Goal: Answer question/provide support: Share knowledge or assist other users

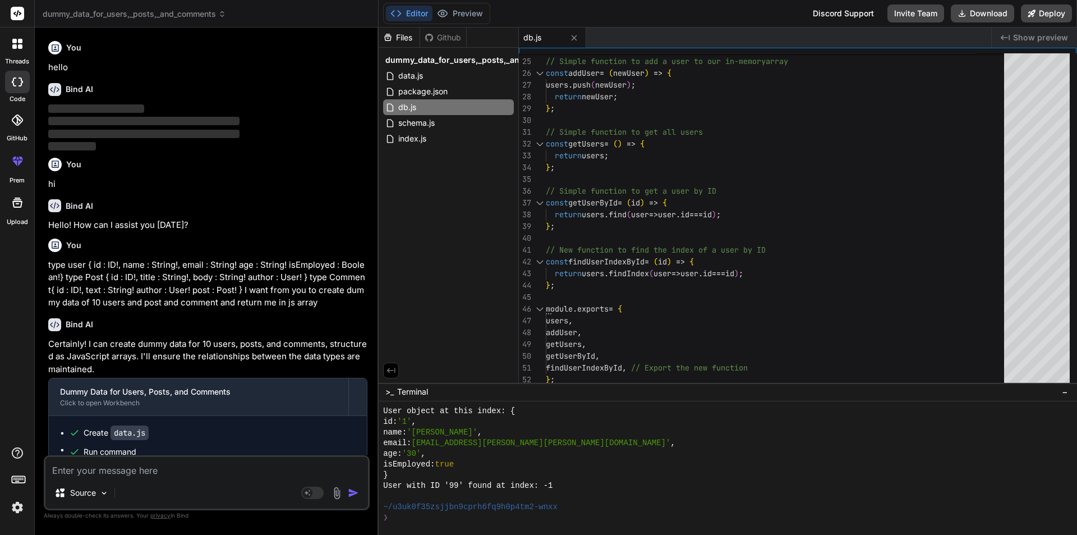
scroll to position [7472, 0]
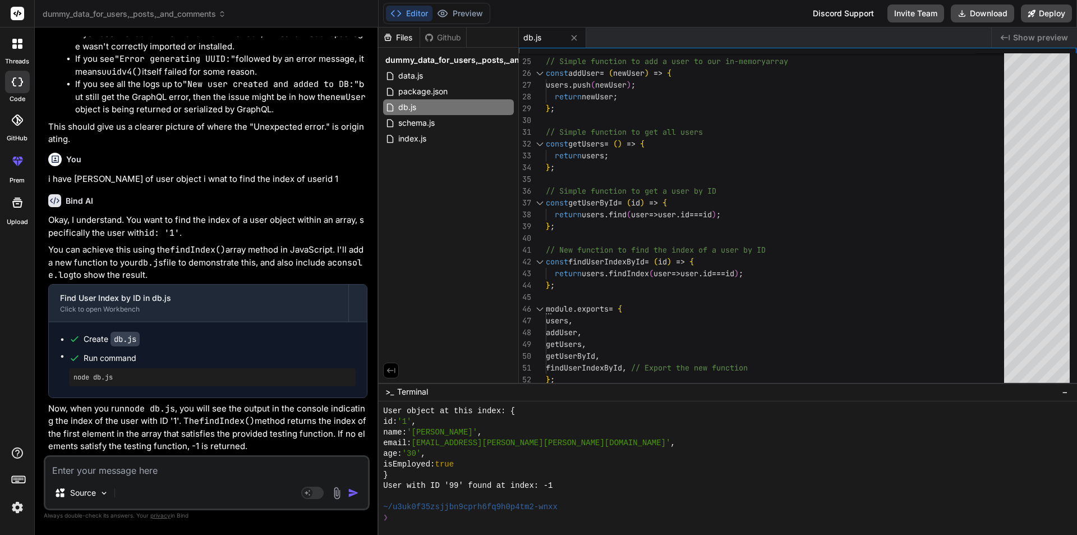
click at [114, 471] on textarea at bounding box center [206, 467] width 323 height 20
type textarea "t"
type textarea "x"
type textarea "te"
type textarea "x"
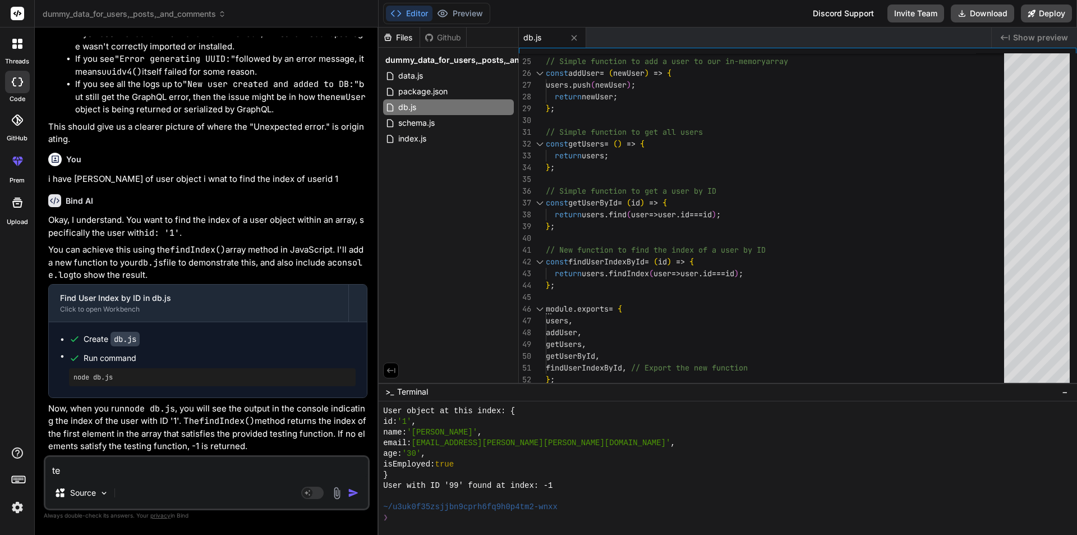
type textarea "tel"
type textarea "x"
type textarea "tell"
type textarea "x"
type textarea "tell"
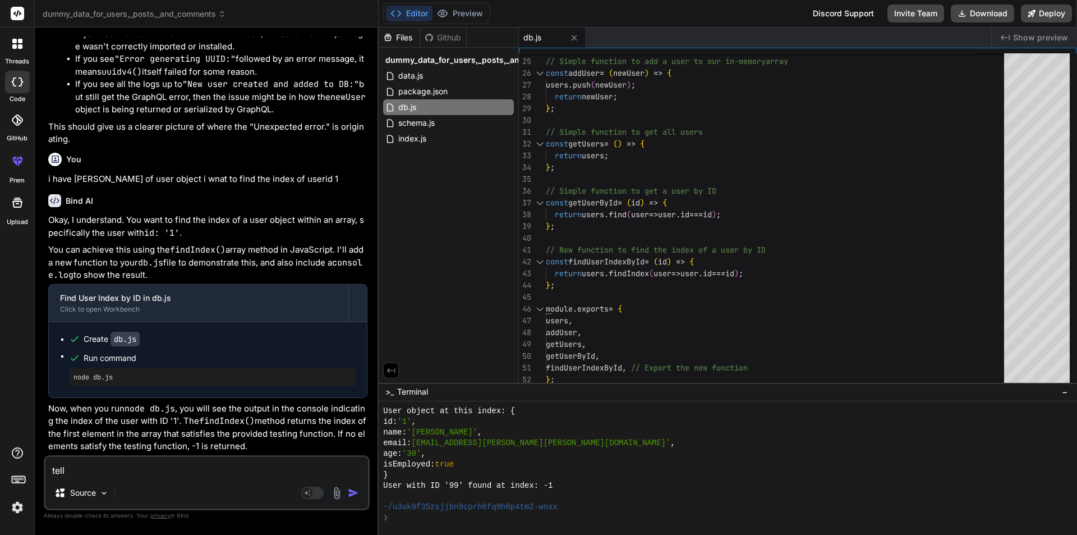
type textarea "x"
type textarea "tell m"
type textarea "x"
type textarea "tell me"
type textarea "x"
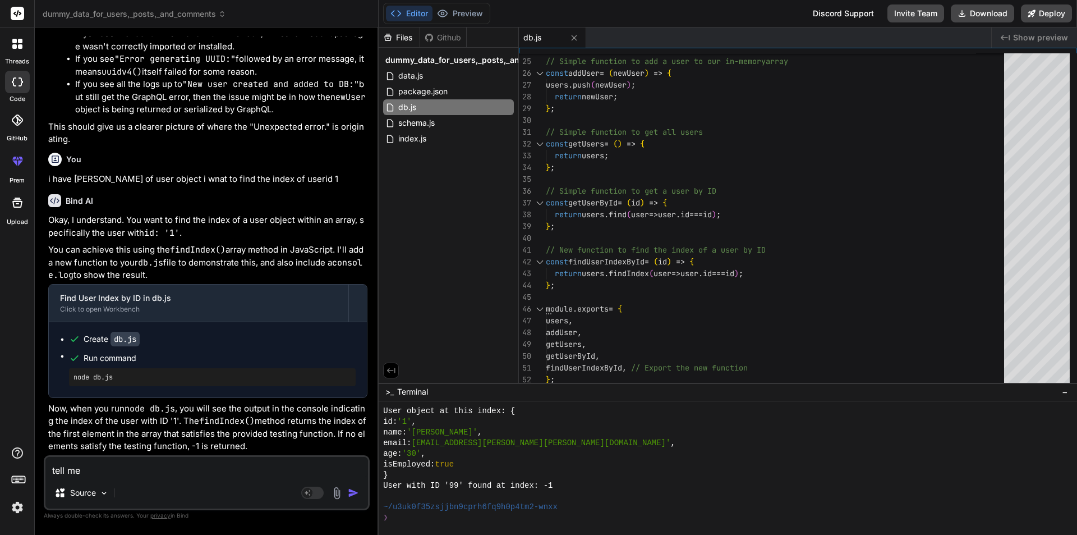
type textarea "tell me"
type textarea "x"
type textarea "tell me o"
type textarea "x"
type textarea "tell me on"
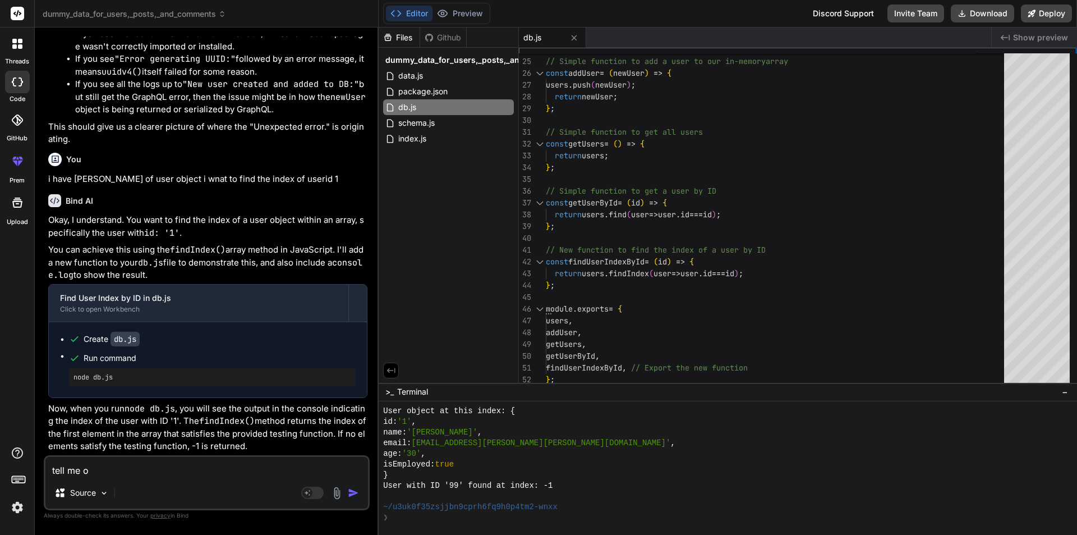
type textarea "x"
type textarea "tell me on"
type textarea "x"
type textarea "tell me on e"
type textarea "x"
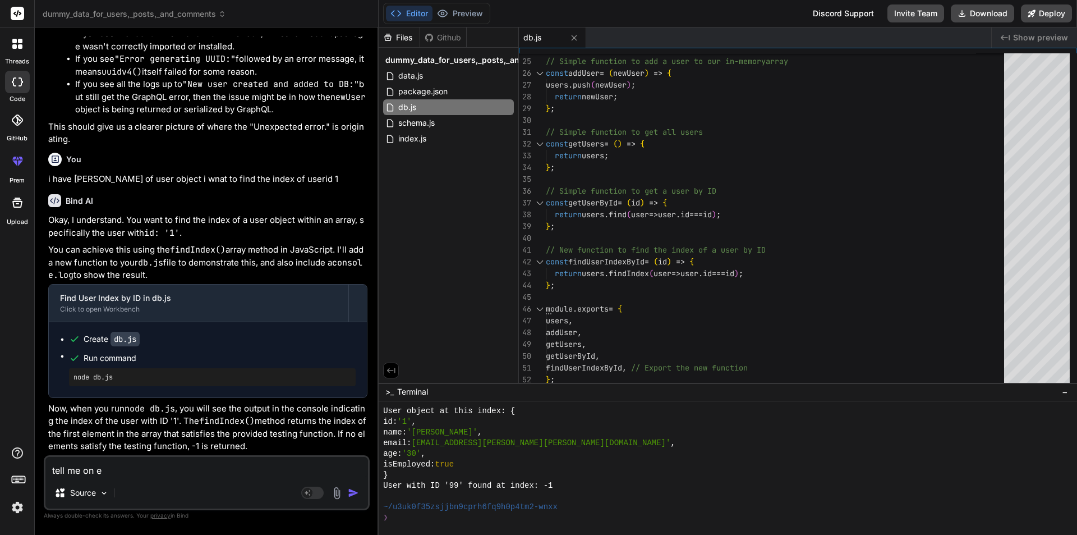
type textarea "tell me on et"
type textarea "x"
type textarea "tell me on eth"
type textarea "x"
type textarea "tell me on ethi"
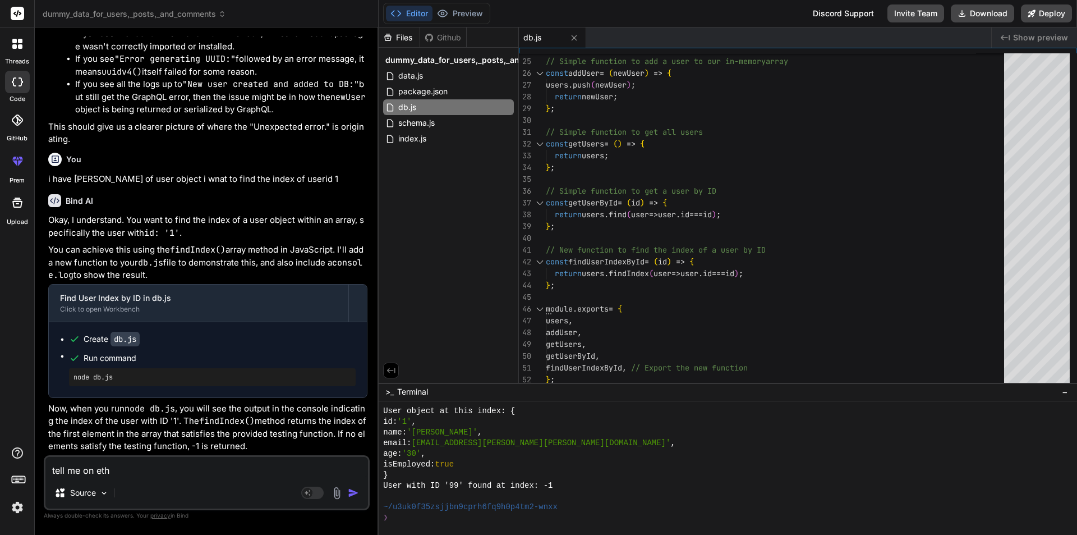
type textarea "x"
type textarea "tell me on ethin"
type textarea "x"
type textarea "tell me on ethi"
type textarea "x"
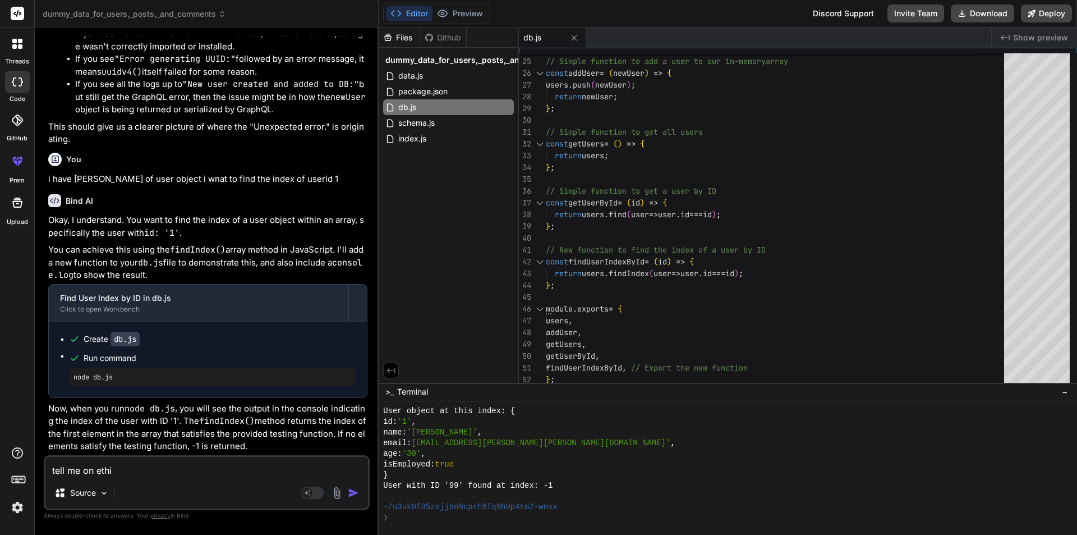
type textarea "tell me on eth"
type textarea "x"
type textarea "tell me on et"
type textarea "x"
type textarea "tell me on e"
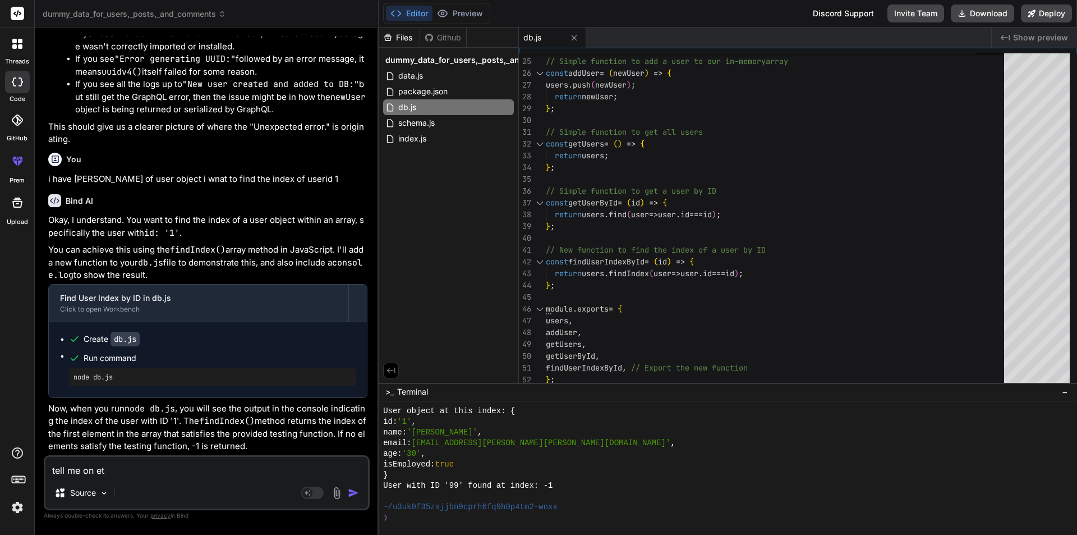
type textarea "x"
type textarea "tell me on et"
type textarea "x"
type textarea "tell me on e"
type textarea "x"
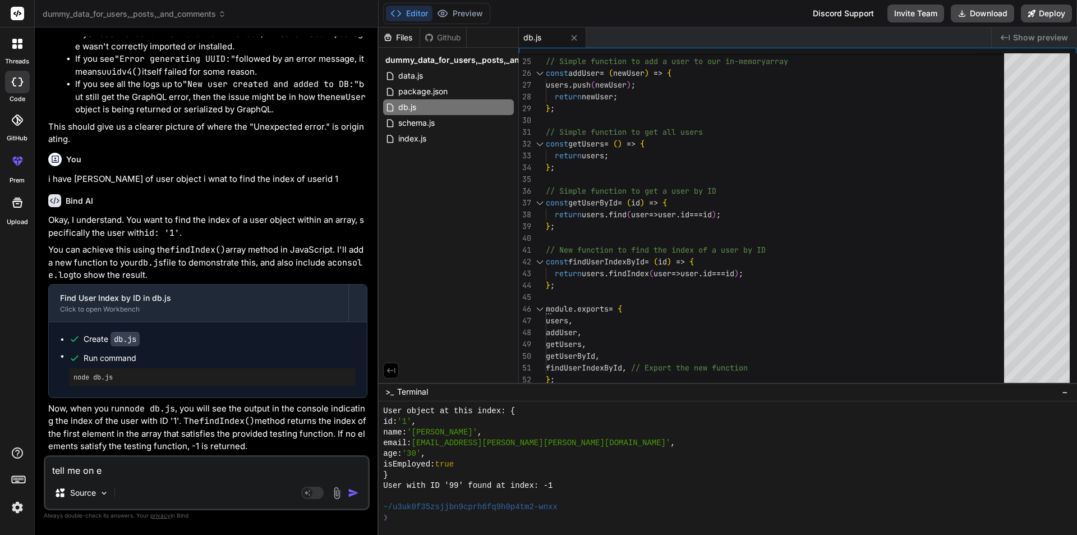
type textarea "tell me on"
type textarea "x"
type textarea "tell me on t"
type textarea "x"
type textarea "tell me on th"
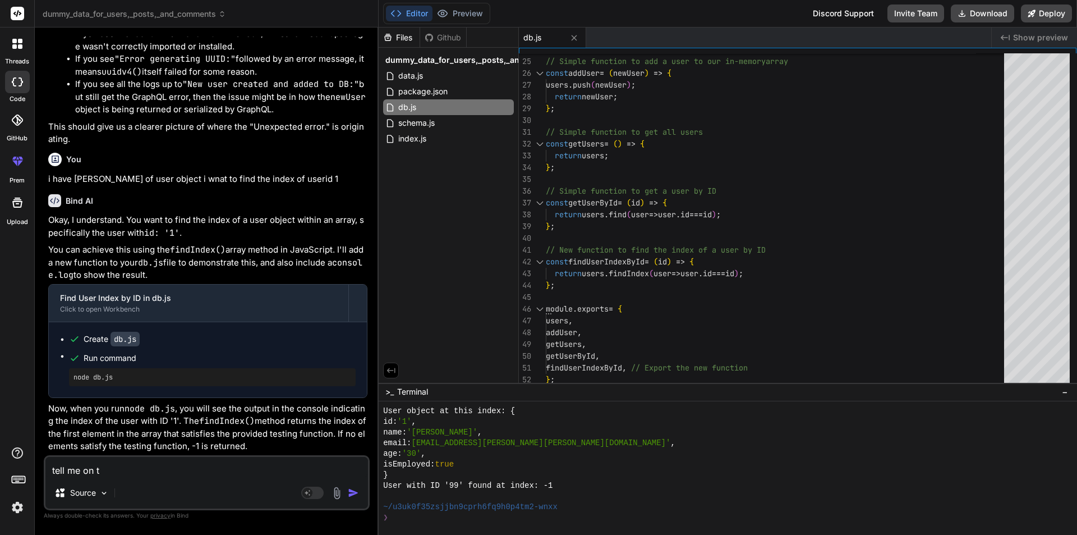
type textarea "x"
type textarea "tell me on thi"
type textarea "x"
type textarea "tell me on thin"
type textarea "x"
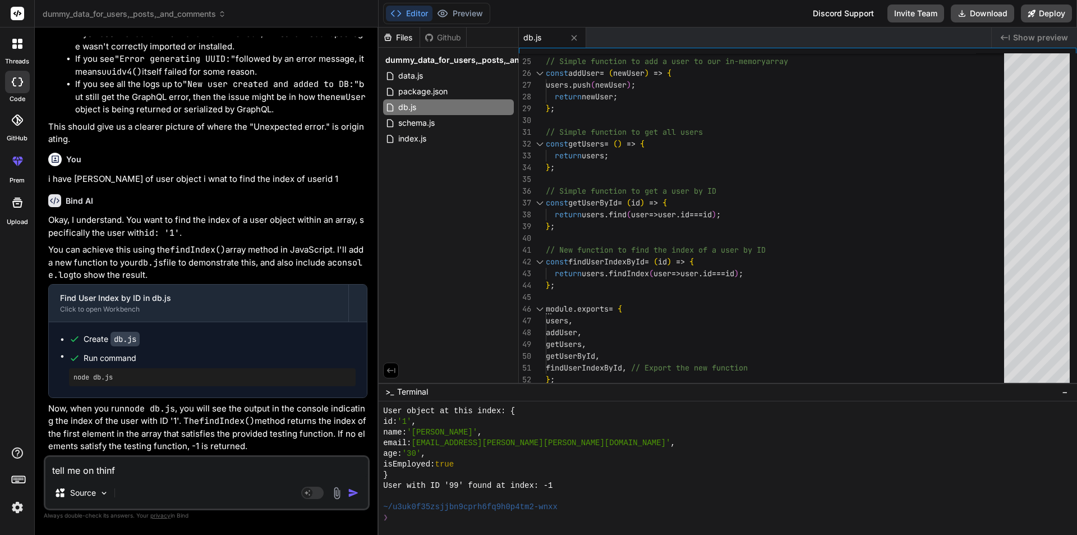
type textarea "tell me on thinfg"
type textarea "x"
type textarea "tell me on thinfg"
type textarea "x"
type textarea "tell me on thinfg"
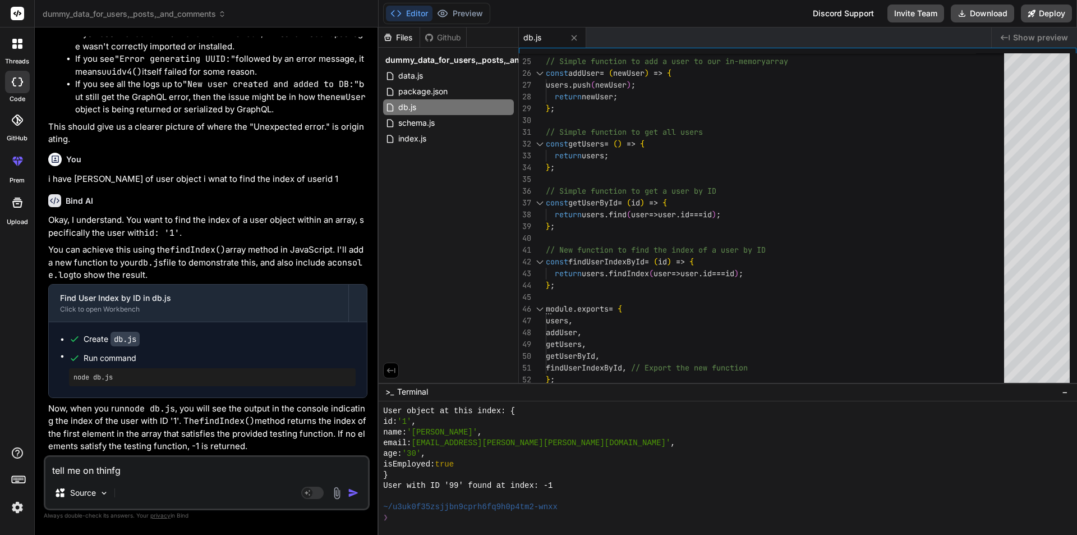
type textarea "x"
type textarea "tell me on thinf"
type textarea "x"
type textarea "tell me on thin"
type textarea "x"
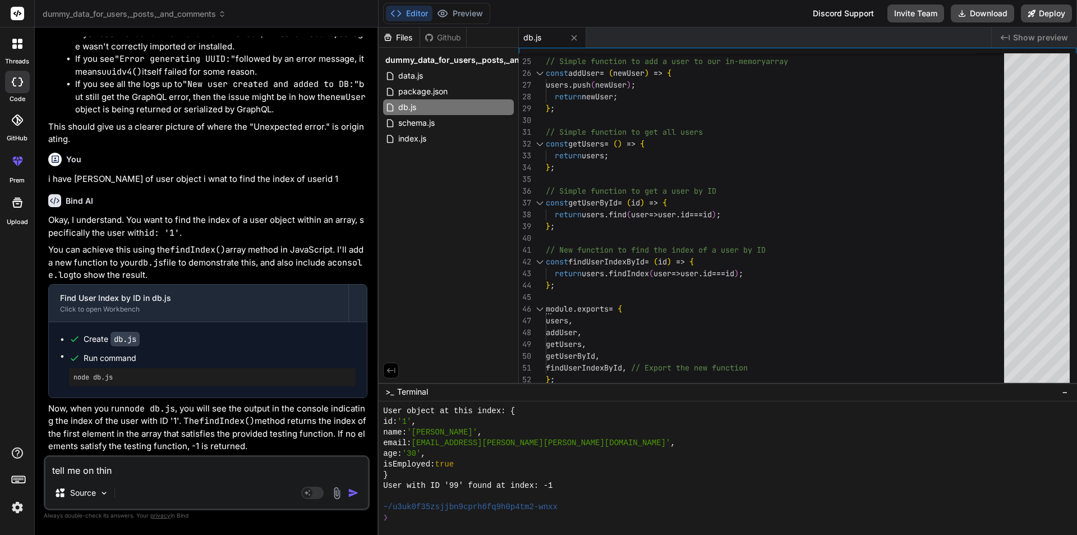
type textarea "tell me on thing"
type textarea "x"
type textarea "tell me on thing"
type textarea "x"
type textarea "tell me on thing a"
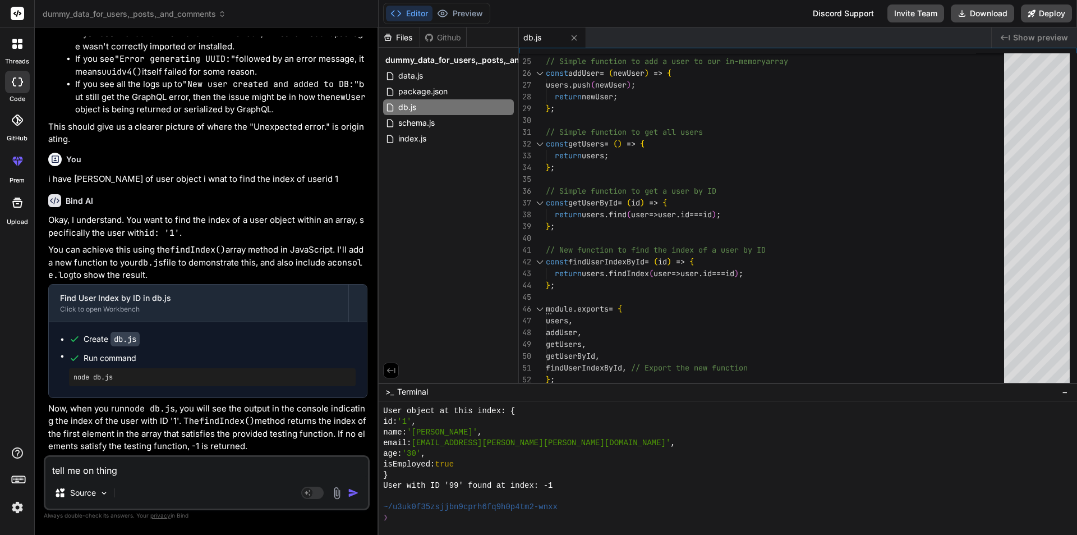
type textarea "x"
type textarea "tell me on thing ad"
type textarea "x"
type textarea "tell me on thing add"
type textarea "x"
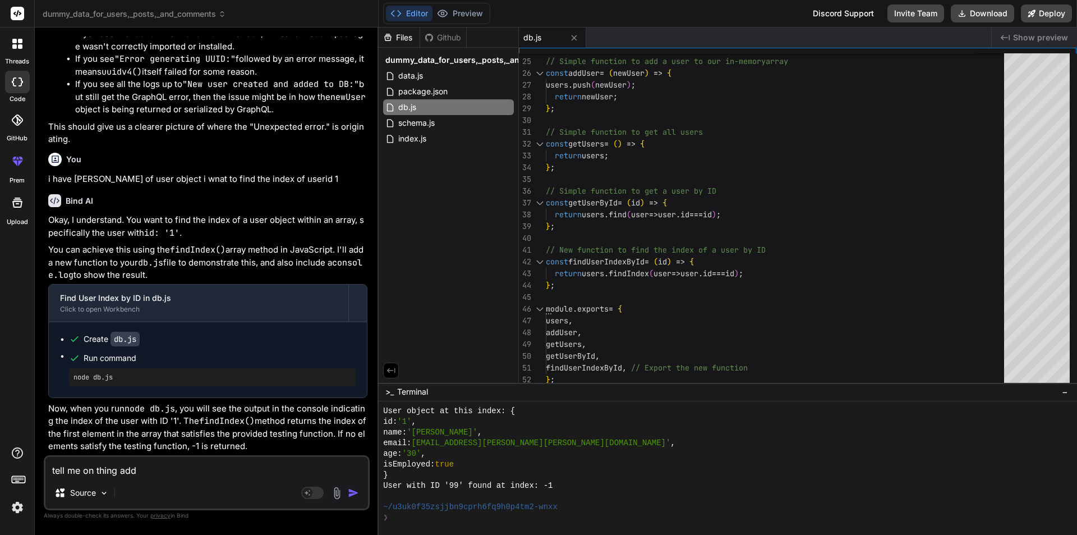
type textarea "tell me on thing add"
type textarea "x"
type textarea "tell me on thing add u"
type textarea "x"
type textarea "tell me on thing add us"
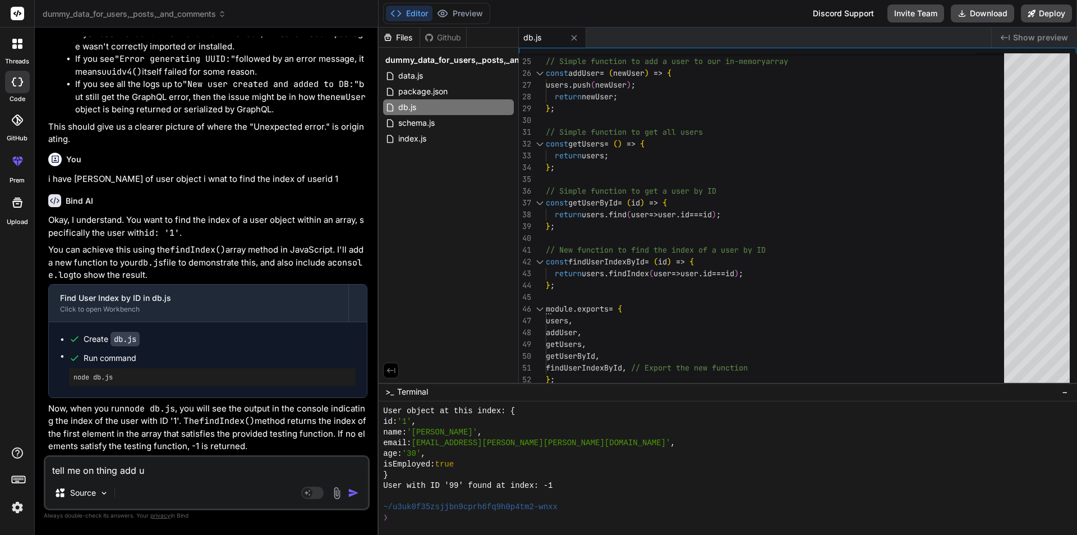
type textarea "x"
type textarea "tell me on thing add use"
type textarea "x"
type textarea "tell me on thing add user"
type textarea "x"
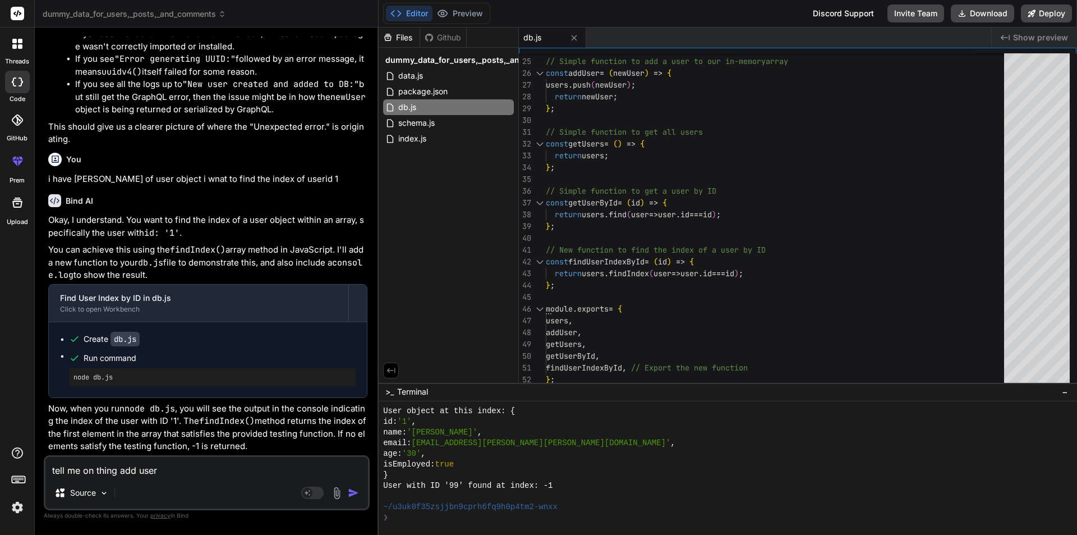
type textarea "tell me on thing add user"
type textarea "x"
type textarea "tell me on thing add user"
type textarea "x"
type textarea "tell me on thing add use"
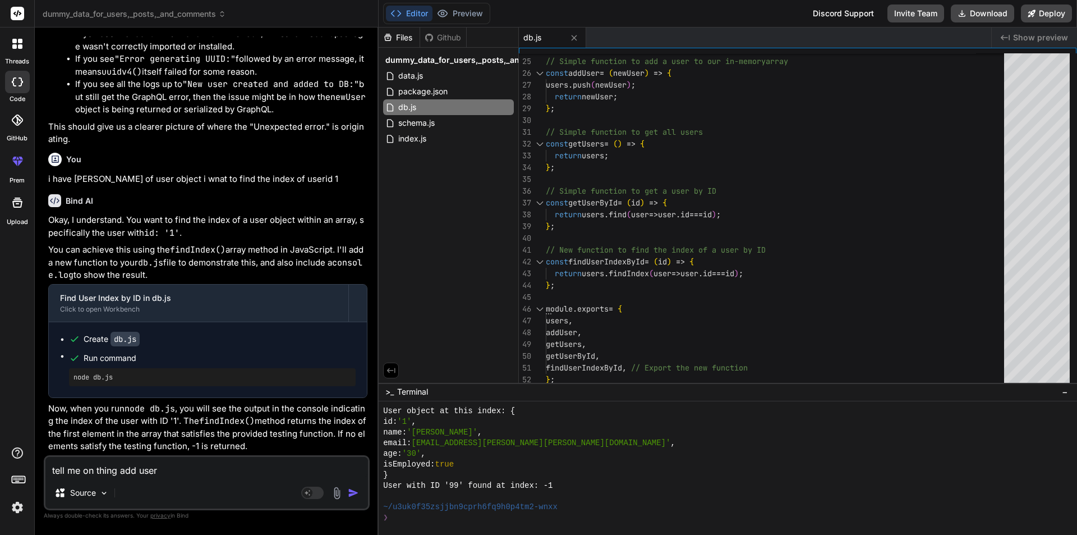
type textarea "x"
type textarea "tell me on thing add us"
type textarea "x"
type textarea "tell me on thing add u"
type textarea "x"
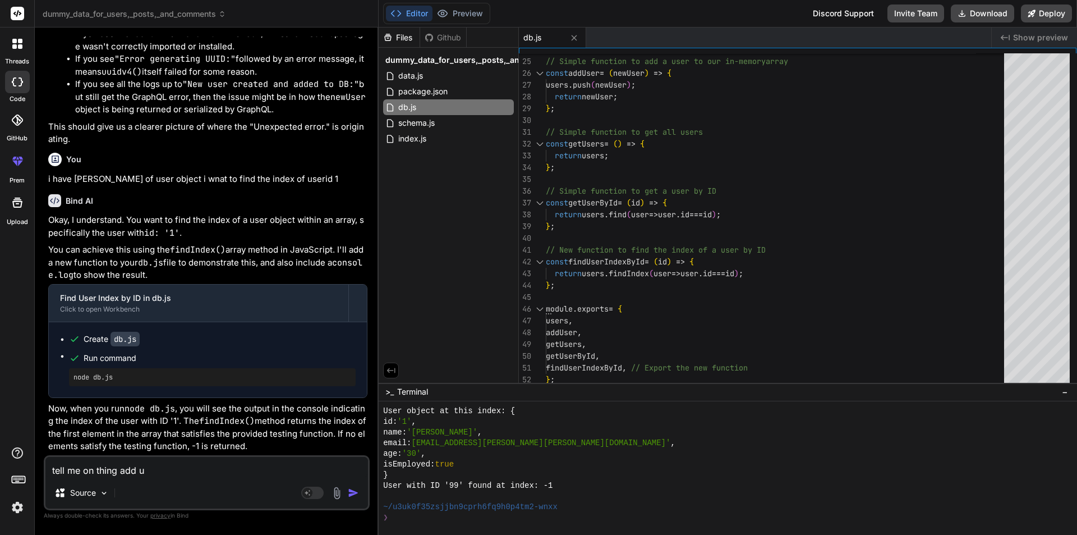
type textarea "tell me on thing add"
type textarea "x"
type textarea "tell me on thing add"
type textarea "x"
type textarea "tell me on thing ad"
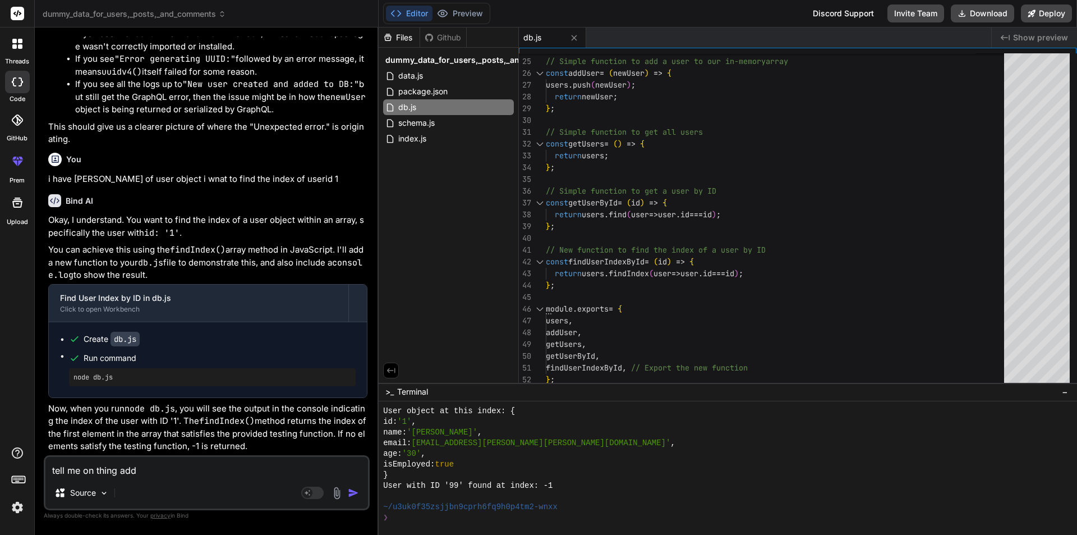
type textarea "x"
type textarea "tell me on thing a"
type textarea "x"
type textarea "tell me on thing"
type textarea "x"
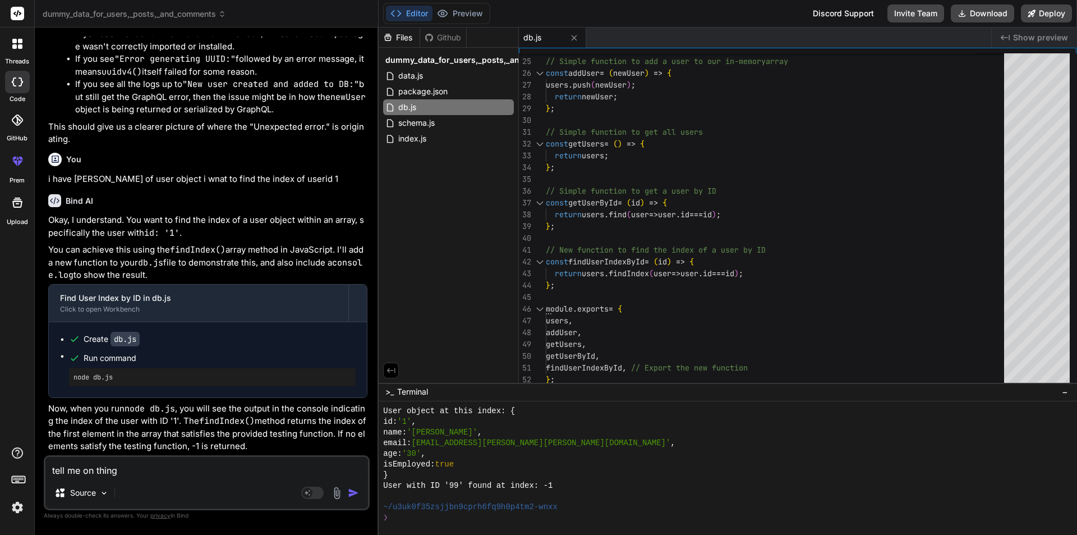
type textarea "tell me on thing"
type textarea "x"
type textarea "tell me on thingw"
type textarea "x"
type textarea "tell me on thingwh"
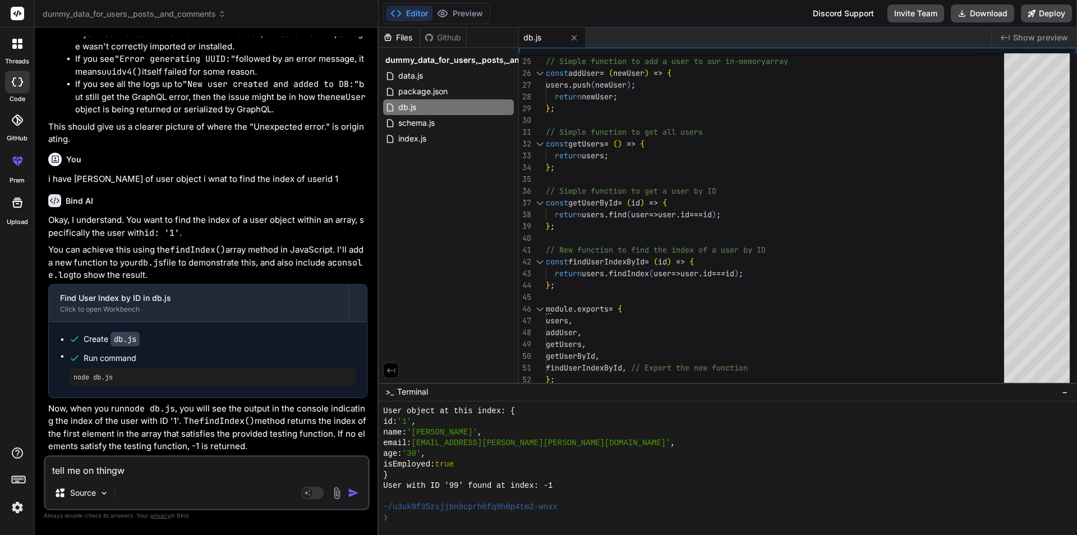
type textarea "x"
type textarea "tell me on thingw"
type textarea "x"
type textarea "tell me on thing"
type textarea "x"
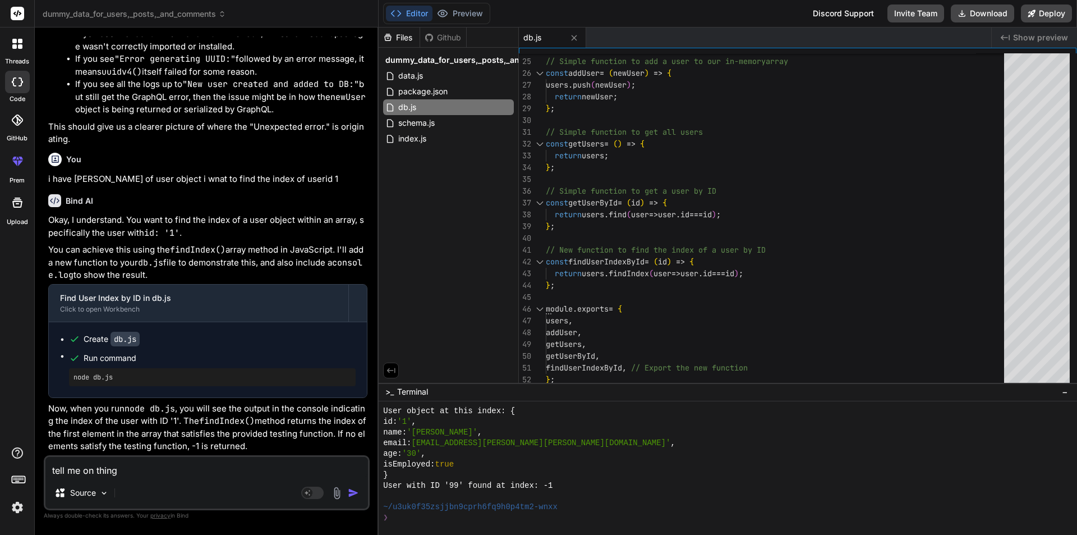
type textarea "tell me on thing"
type textarea "x"
type textarea "tell me on thing w"
type textarea "x"
type textarea "tell me on thing wa"
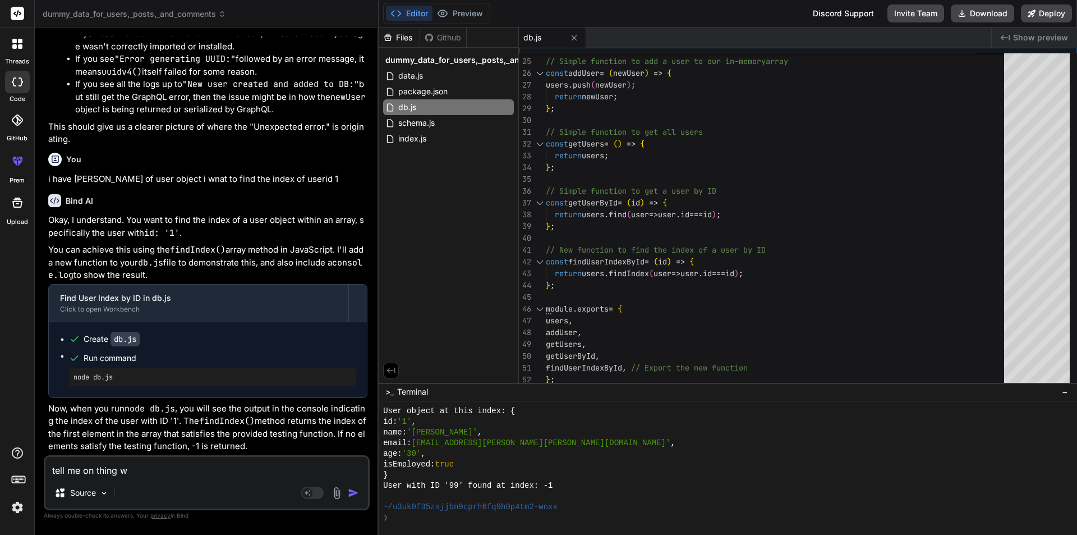
type textarea "x"
type textarea "tell me on thing wah"
type textarea "x"
type textarea "tell me on thing waht"
type textarea "x"
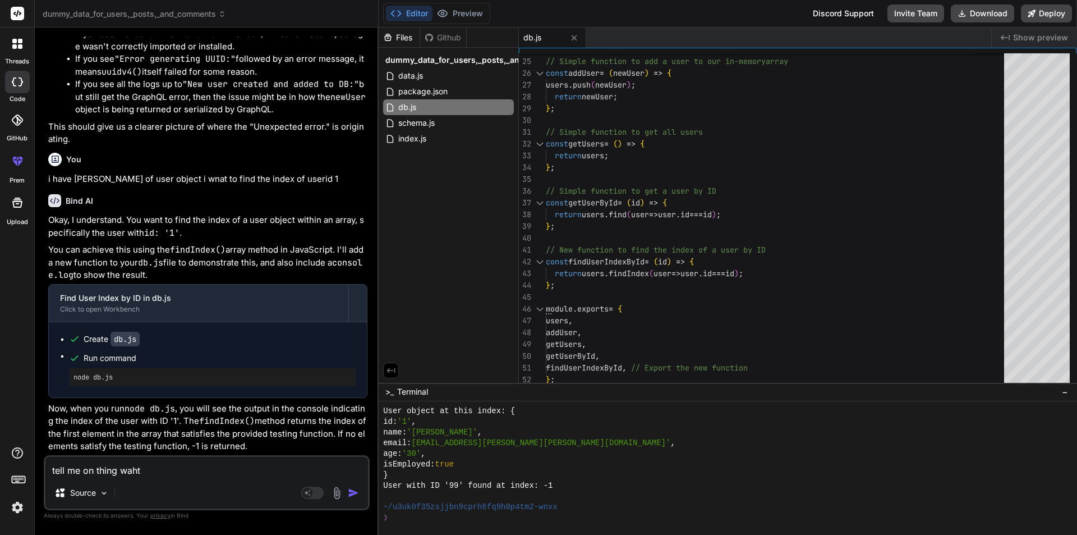
type textarea "tell me on thing waht"
type textarea "x"
type textarea "tell me on thing waht"
type textarea "x"
type textarea "tell me on thing wah"
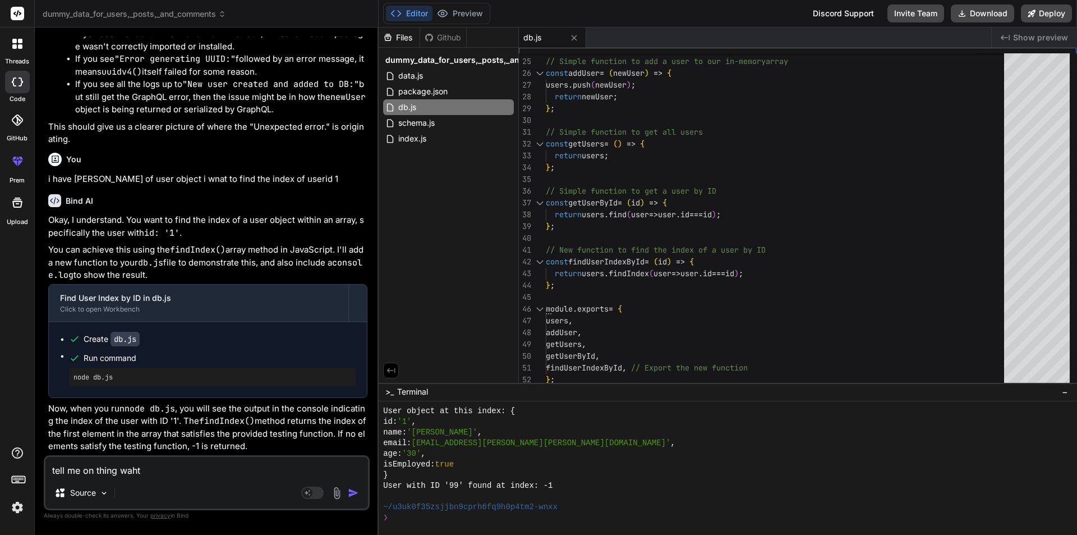
type textarea "x"
type textarea "tell me on thing wa"
type textarea "x"
type textarea "tell me on thing w"
type textarea "x"
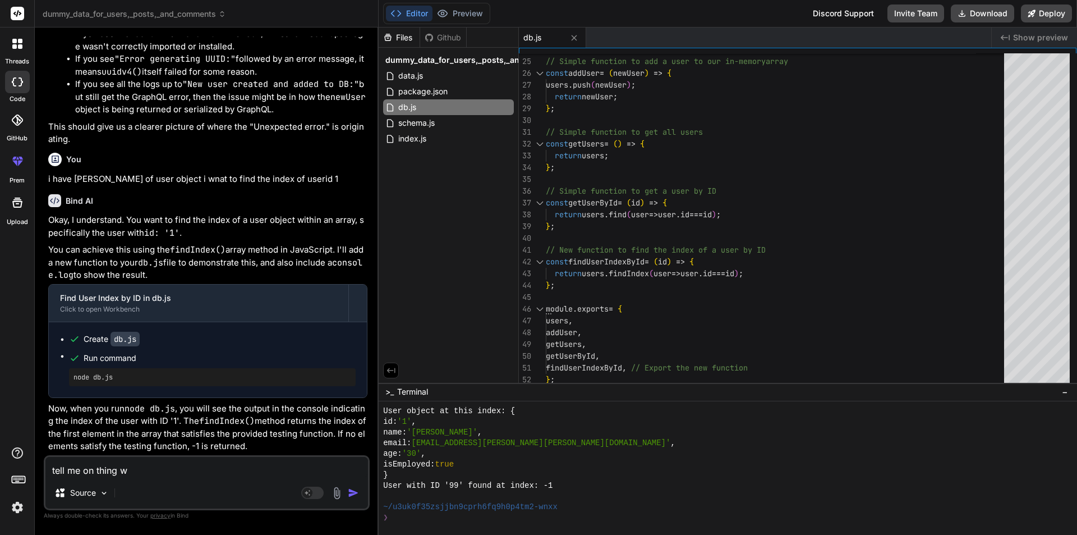
type textarea "tell me on thing wh"
type textarea "x"
type textarea "tell me on thing wha"
type textarea "x"
type textarea "tell me on thing what"
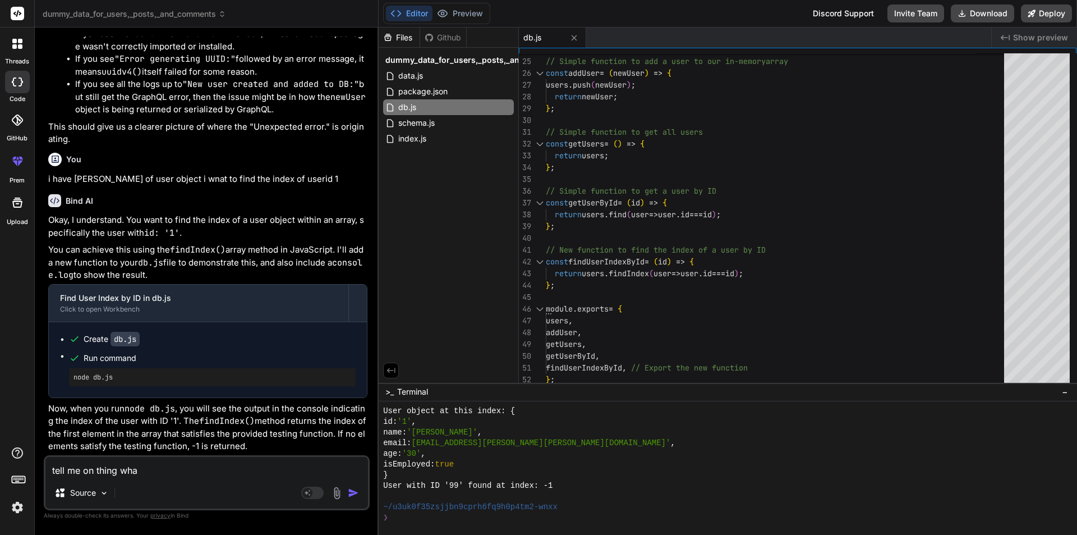
type textarea "x"
type textarea "tell me on thing what"
type textarea "x"
type textarea "tell me on thing what a"
type textarea "x"
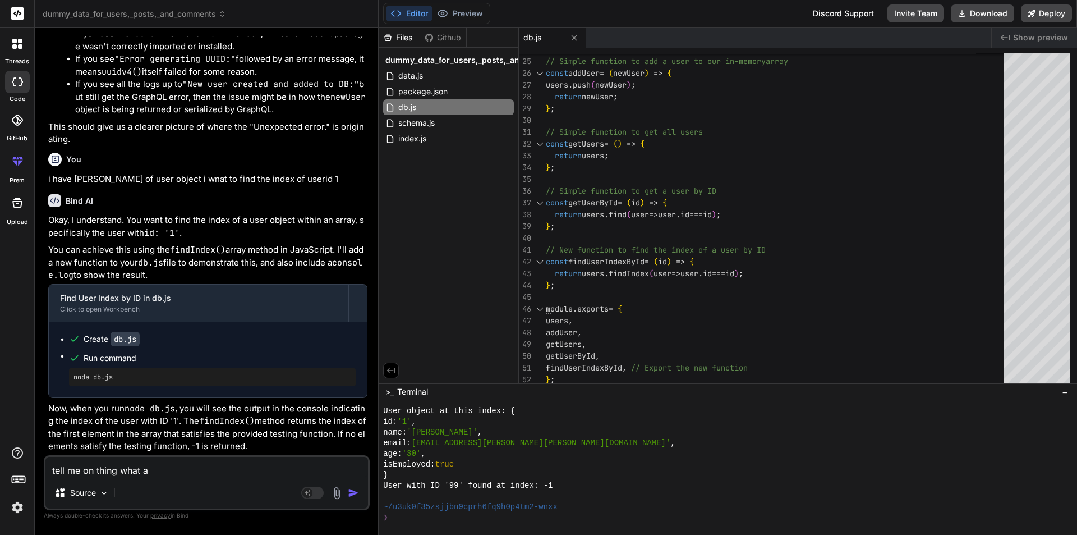
type textarea "tell me on thing what ad"
type textarea "x"
type textarea "tell me on thing what add"
type textarea "x"
type textarea "tell me on thing what add"
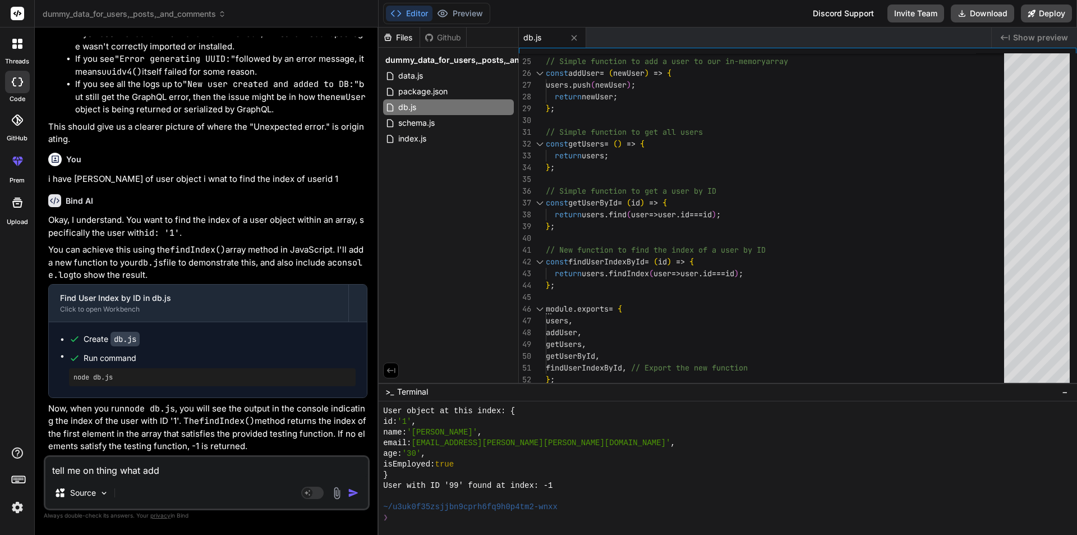
type textarea "x"
type textarea "tell me on thing what add u"
type textarea "x"
type textarea "tell me on thing what add us"
type textarea "x"
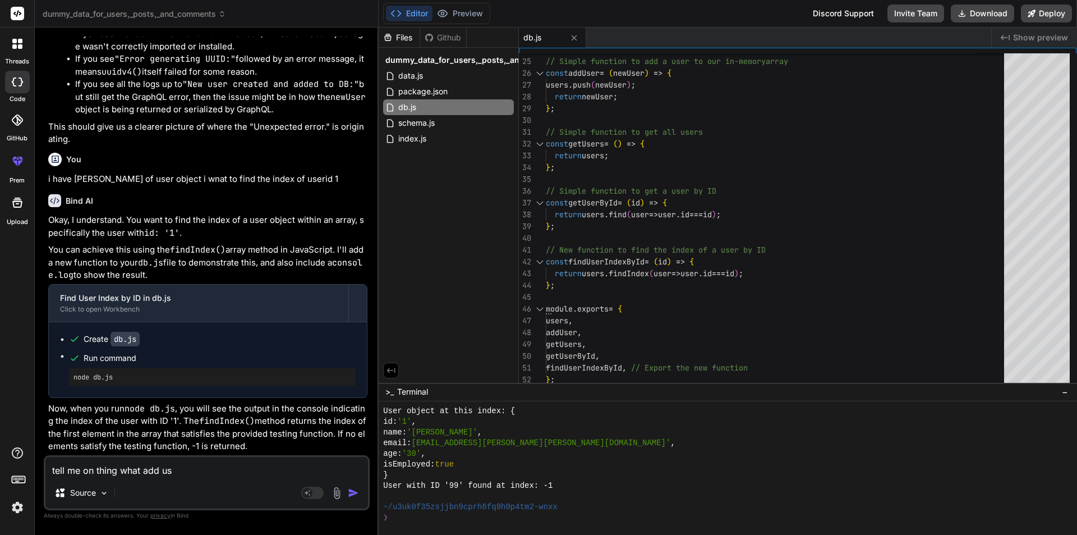
type textarea "tell me on thing what add use"
type textarea "x"
type textarea "tell me on thing what add user"
type textarea "x"
type textarea "tell me on thing what add user"
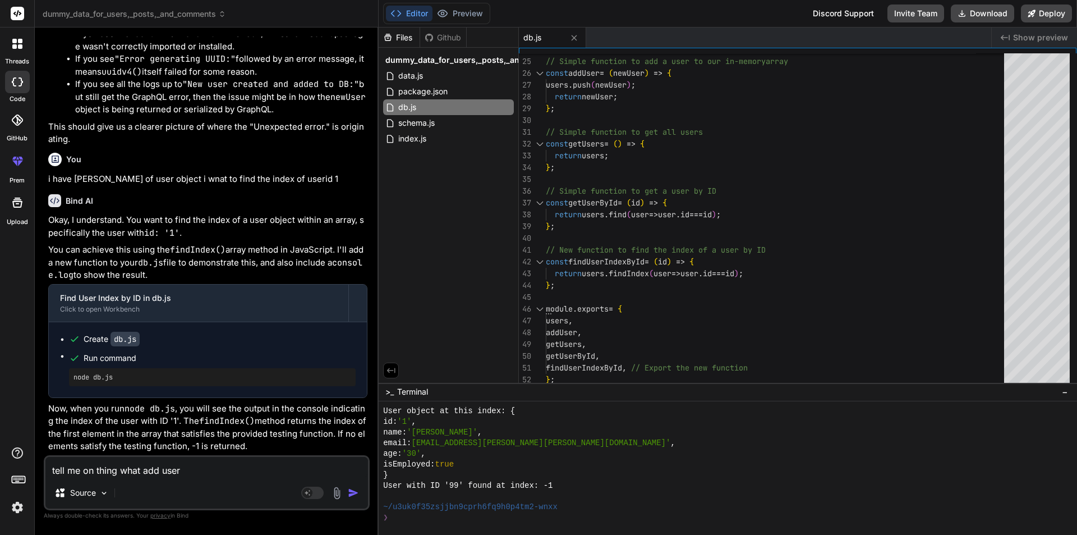
type textarea "x"
type textarea "tell me on thing what add user c"
type textarea "x"
type textarea "tell me on thing what add user co"
type textarea "x"
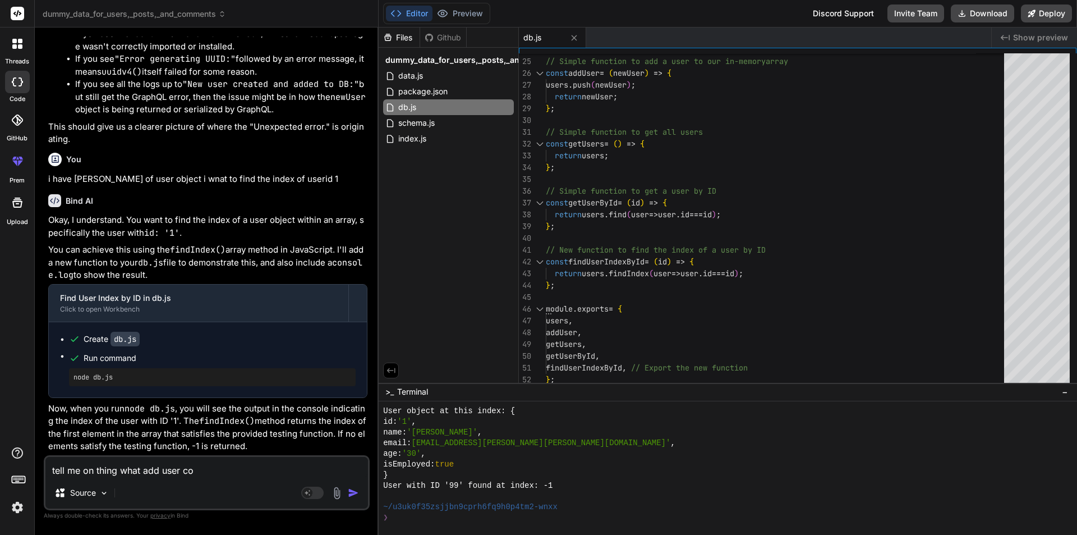
type textarea "tell me on thing what add user com"
type textarea "x"
type textarea "tell me on thing what add user come"
type textarea "x"
type textarea "tell me on thing what add user comes"
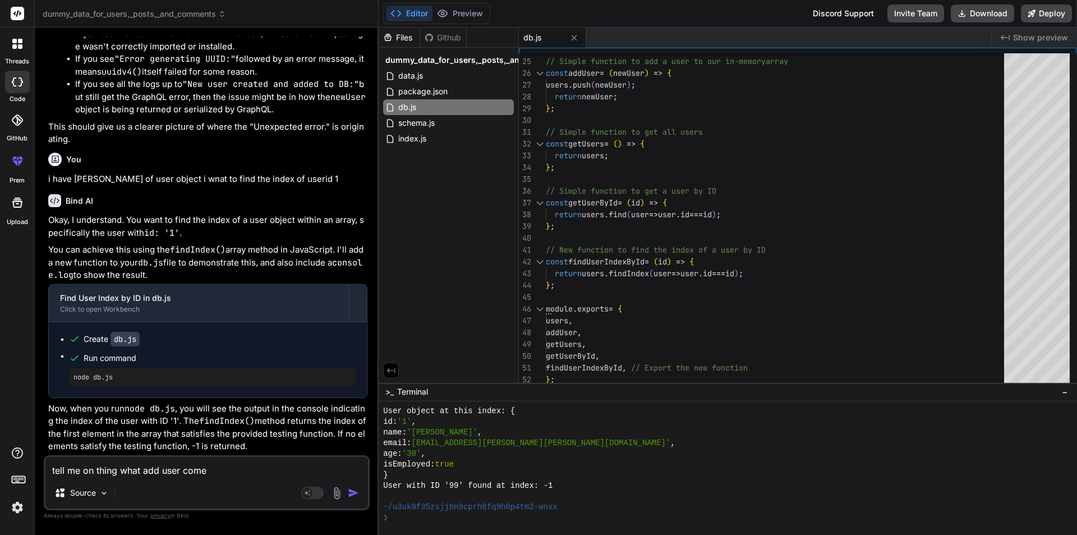
type textarea "x"
type textarea "tell me on thing what add user comes"
type textarea "x"
type textarea "tell me on thing what add user comes i"
type textarea "x"
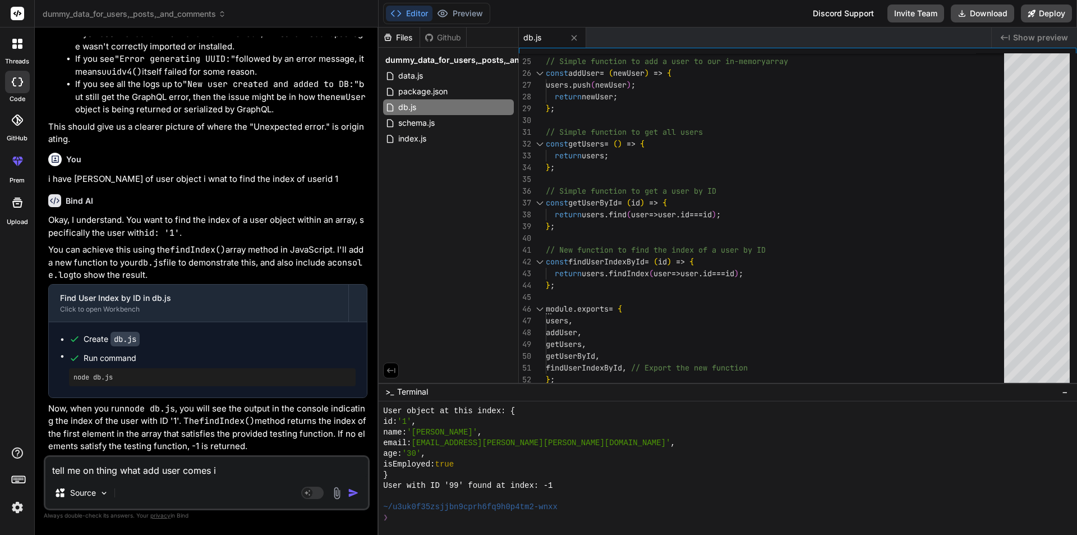
type textarea "tell me on thing what add user comes in"
type textarea "x"
type textarea "tell me on thing what add user comes in"
type textarea "x"
type textarea "tell me on thing what add user comes in m"
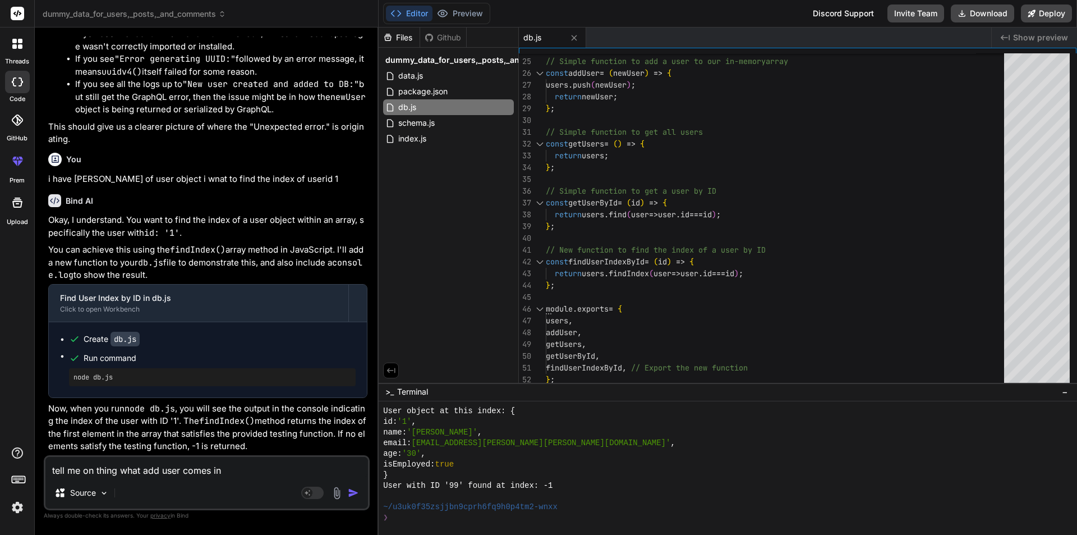
type textarea "x"
type textarea "tell me on thing what add user comes in mu"
type textarea "x"
type textarea "tell me on thing what add user comes in mut"
type textarea "x"
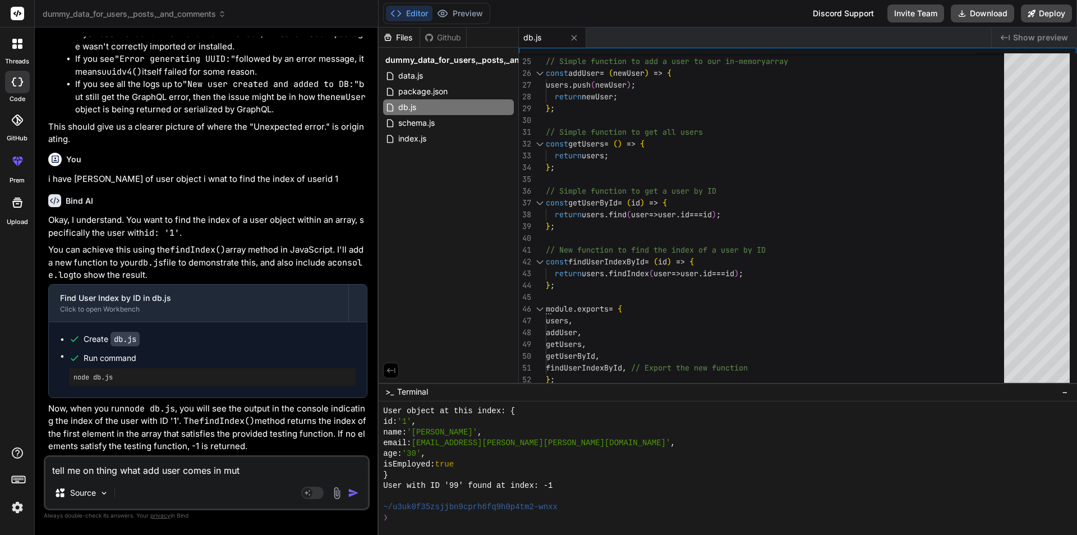
type textarea "tell me on thing what add user comes in muta"
type textarea "x"
type textarea "tell me on thing what add user comes in mutat"
type textarea "x"
type textarea "tell me on thing what add user comes in mutati"
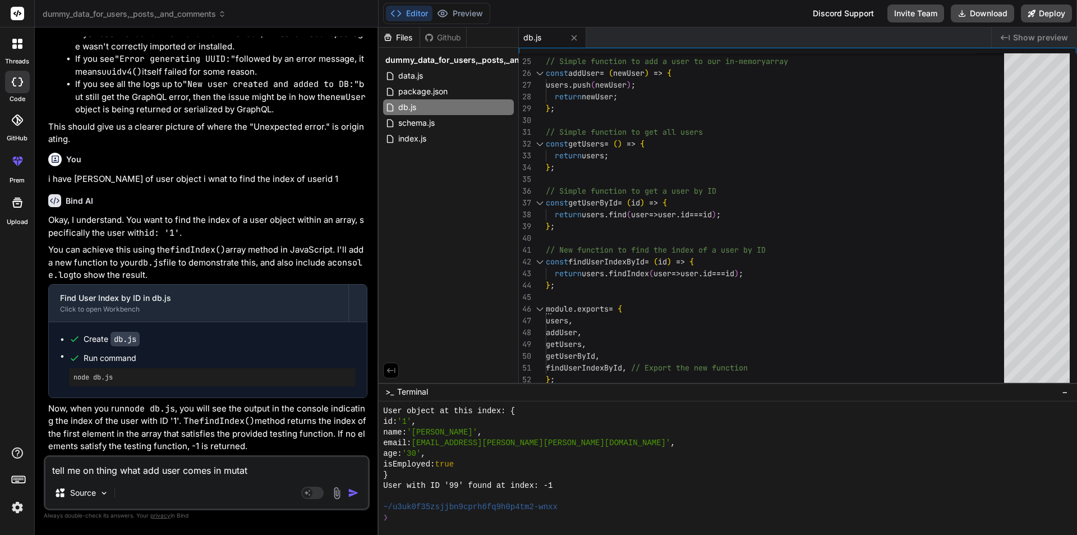
type textarea "x"
type textarea "tell me on thing what add user comes in mutatio"
type textarea "x"
type textarea "tell me on thing what add user comes in mutation"
type textarea "x"
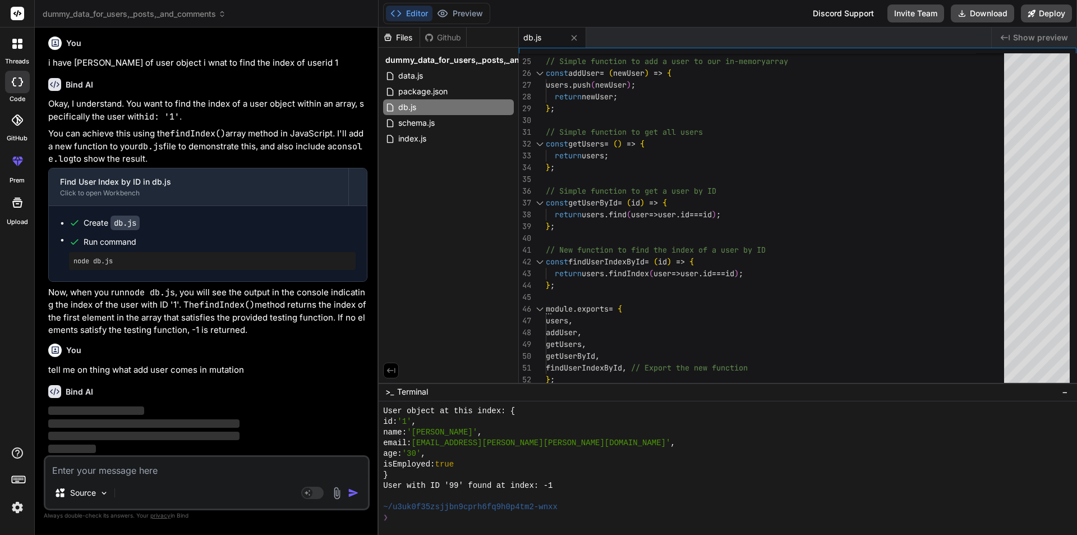
scroll to position [4247, 0]
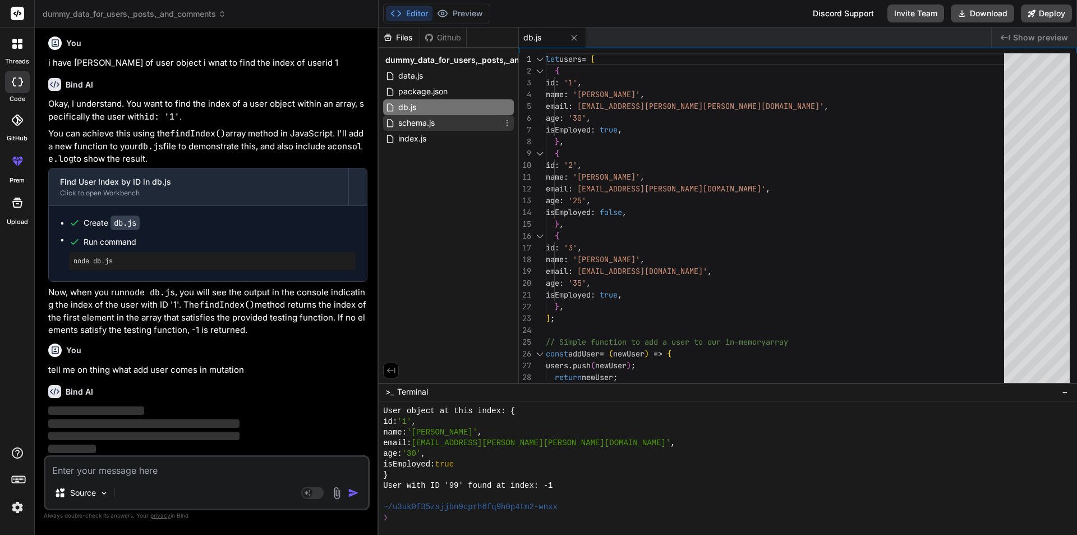
click at [421, 125] on span "schema.js" at bounding box center [416, 122] width 39 height 13
type textarea "}, }, }); module.exports = new GraphQLSchema({ query: RootQuery, mutation: Root…"
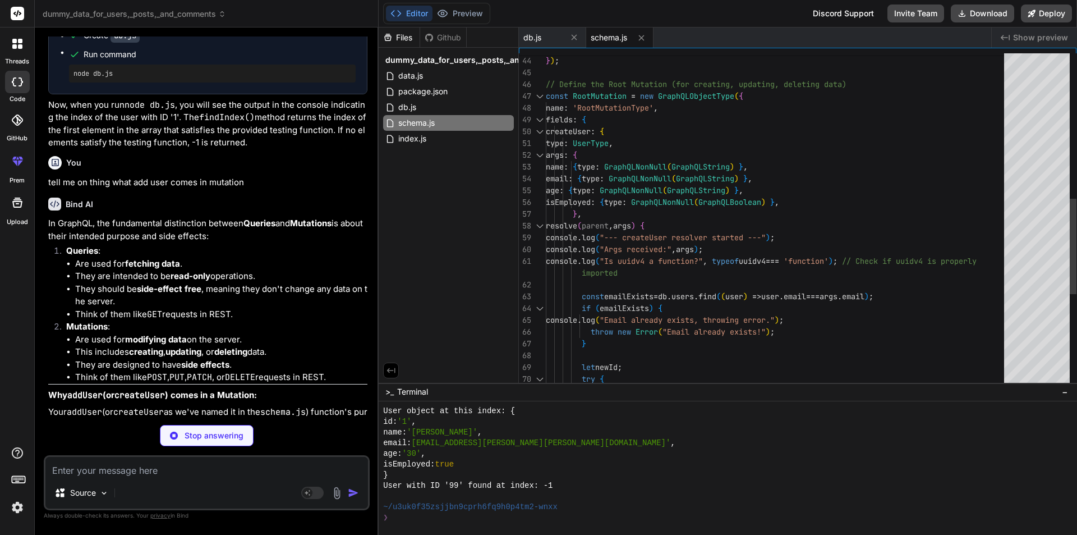
type textarea "x"
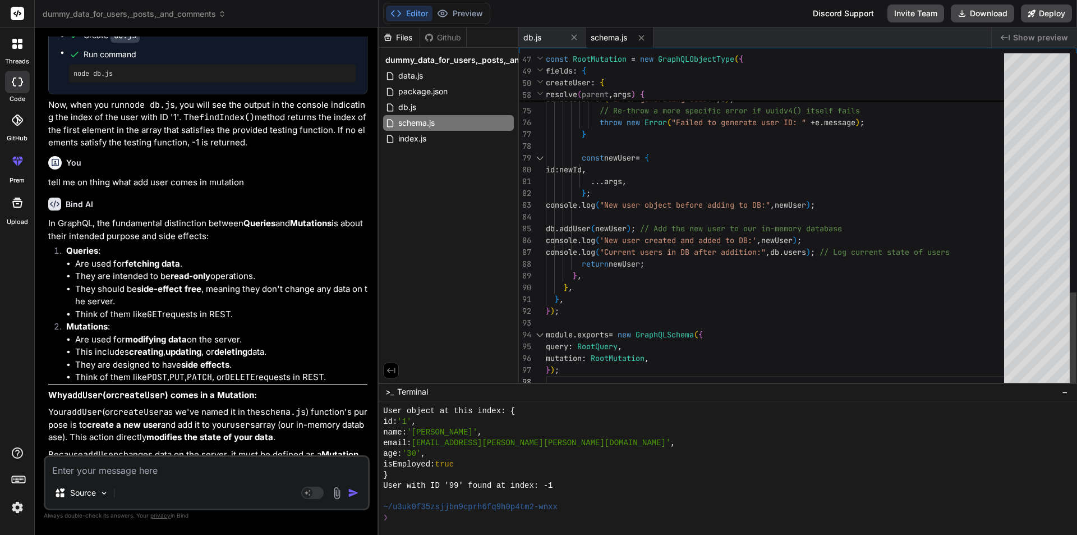
scroll to position [0, 0]
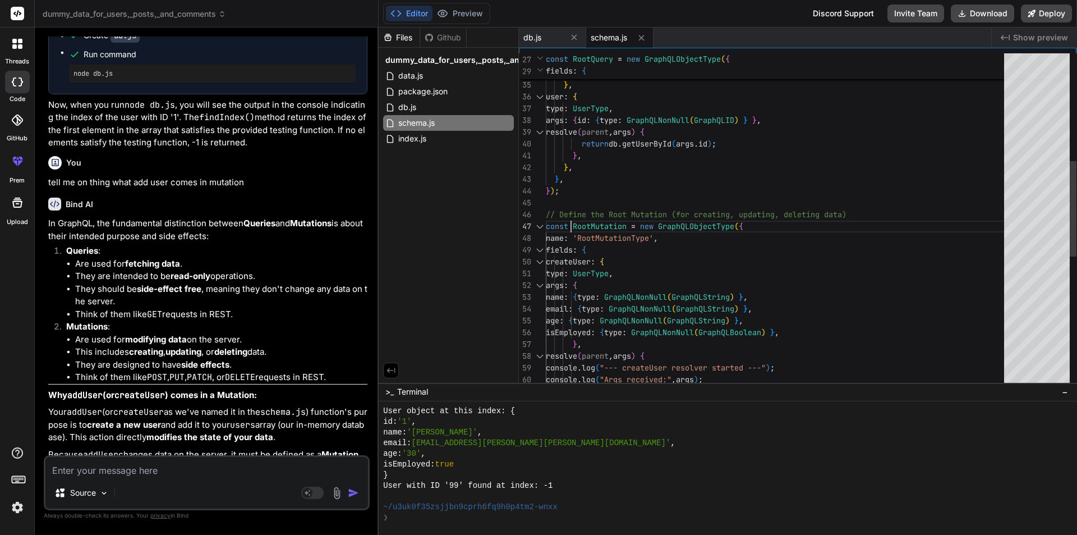
click at [540, 261] on div at bounding box center [539, 262] width 15 height 12
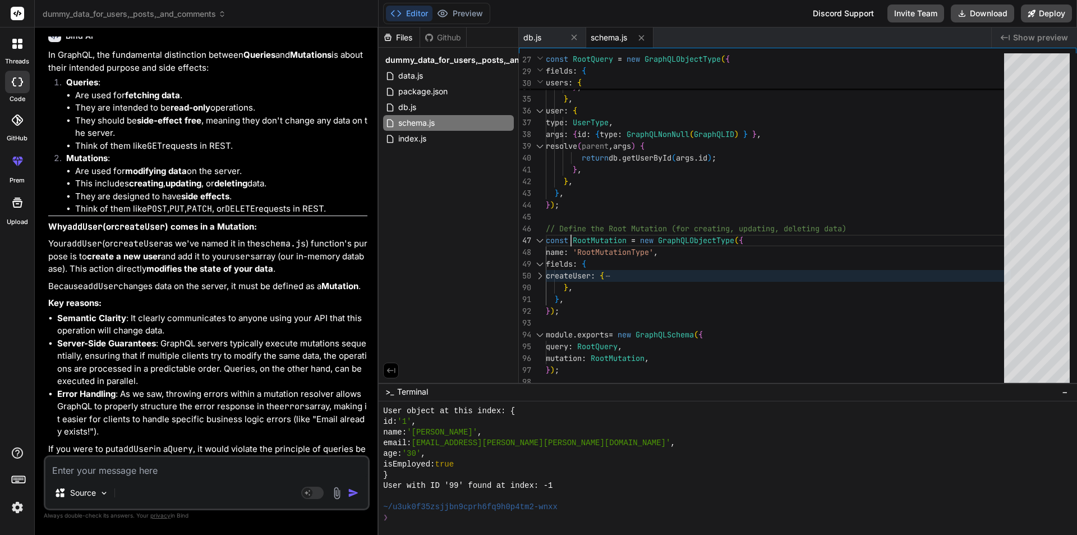
scroll to position [4471, 0]
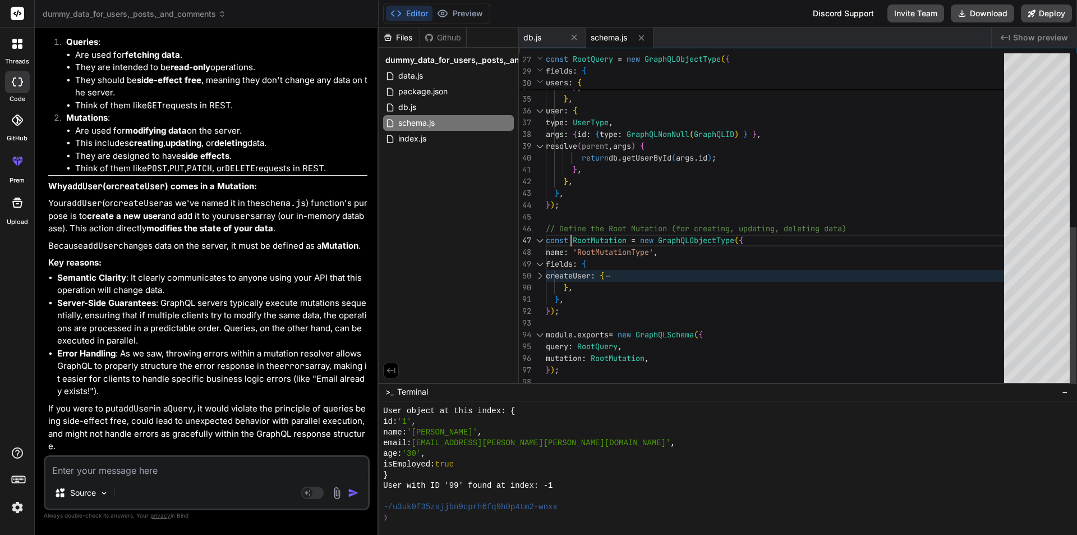
type textarea "}, }, }, }); // Define the Root Mutation (for creating, updating, deleting data…"
click at [678, 190] on div "type : new GraphQLList ( UserType ) , resolve ( ) { return db . getUsers ( ) ; …" at bounding box center [778, 40] width 465 height 695
